Goal: Task Accomplishment & Management: Manage account settings

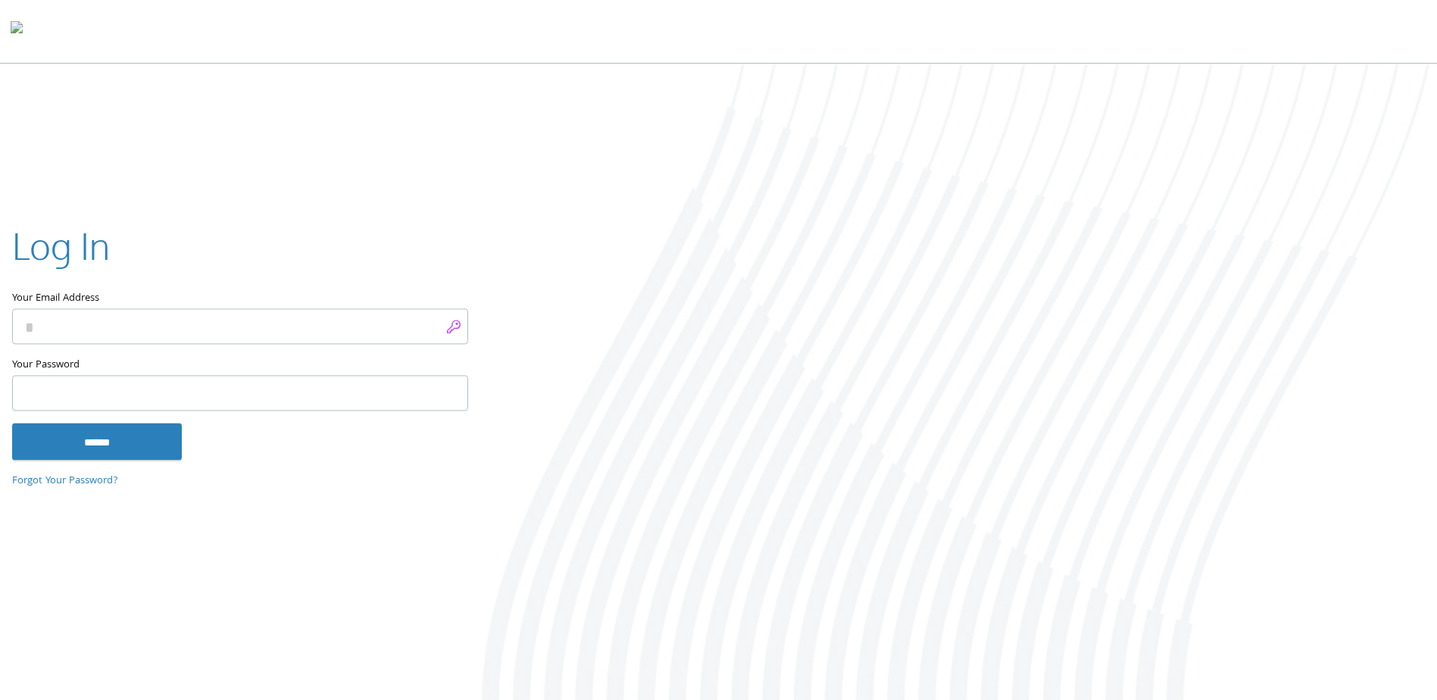
click at [452, 326] on input "Your Email Address" at bounding box center [240, 327] width 456 height 36
type input "**********"
click at [121, 436] on input "******" at bounding box center [97, 441] width 170 height 36
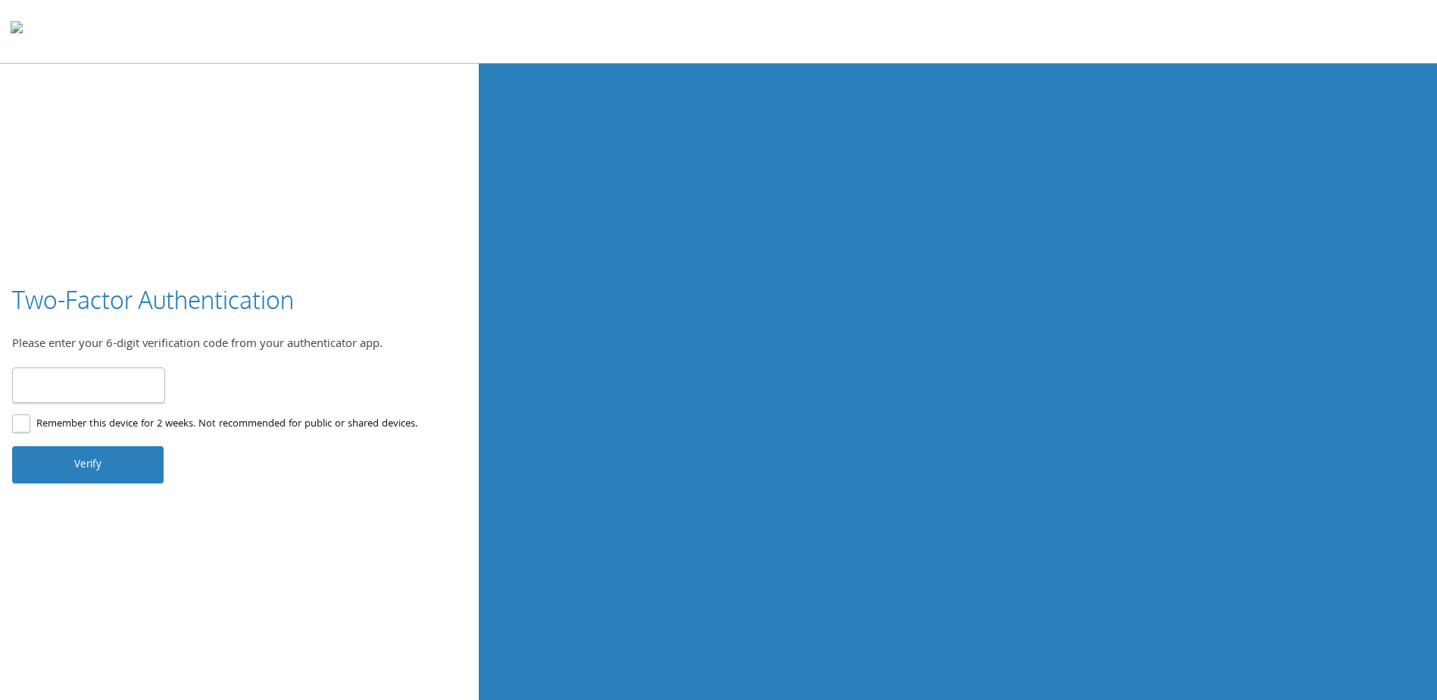
type input "******"
